Goal: Transaction & Acquisition: Download file/media

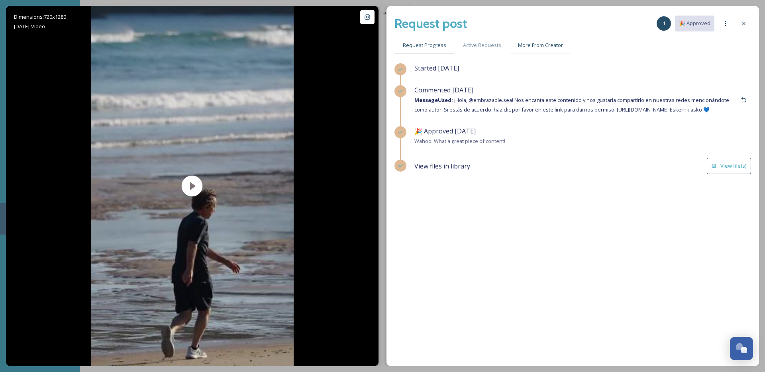
drag, startPoint x: 746, startPoint y: 23, endPoint x: 540, endPoint y: 42, distance: 206.5
click at [746, 23] on icon at bounding box center [744, 23] width 6 height 6
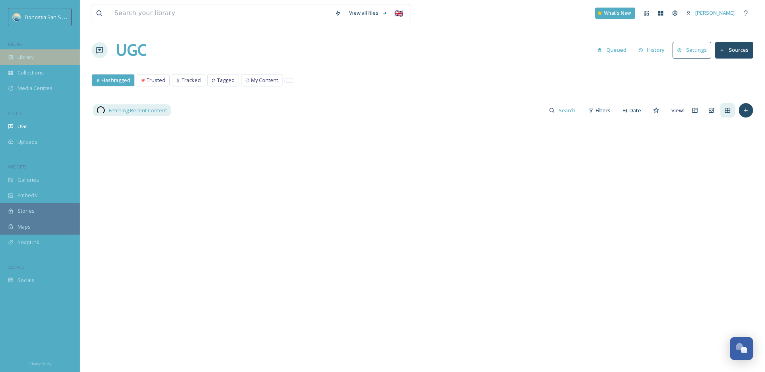
click at [42, 60] on div "Library" at bounding box center [40, 57] width 80 height 16
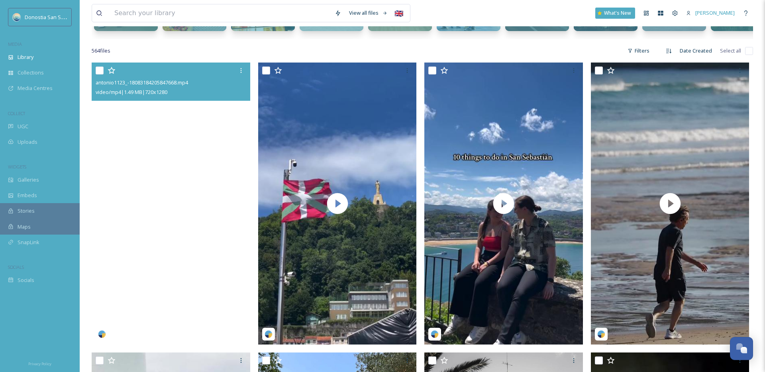
scroll to position [147, 0]
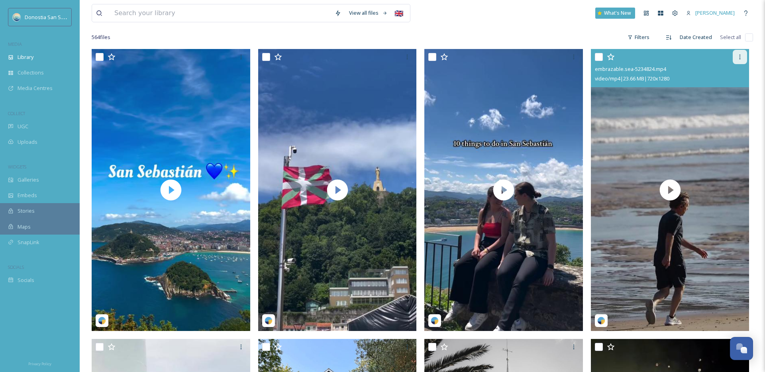
click at [743, 55] on div at bounding box center [740, 57] width 14 height 14
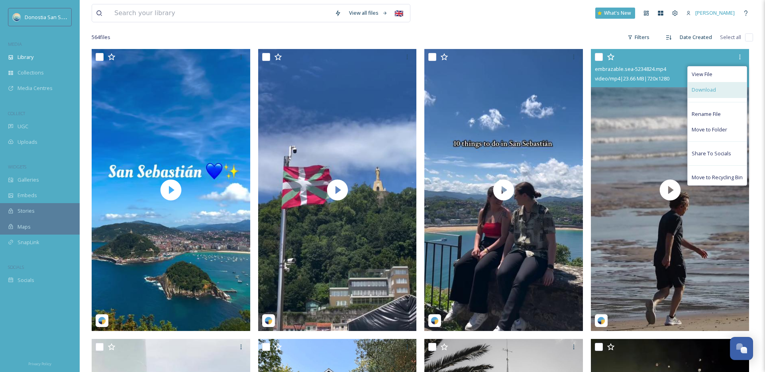
click at [705, 92] on span "Download" at bounding box center [704, 90] width 24 height 8
